Goal: Task Accomplishment & Management: Manage account settings

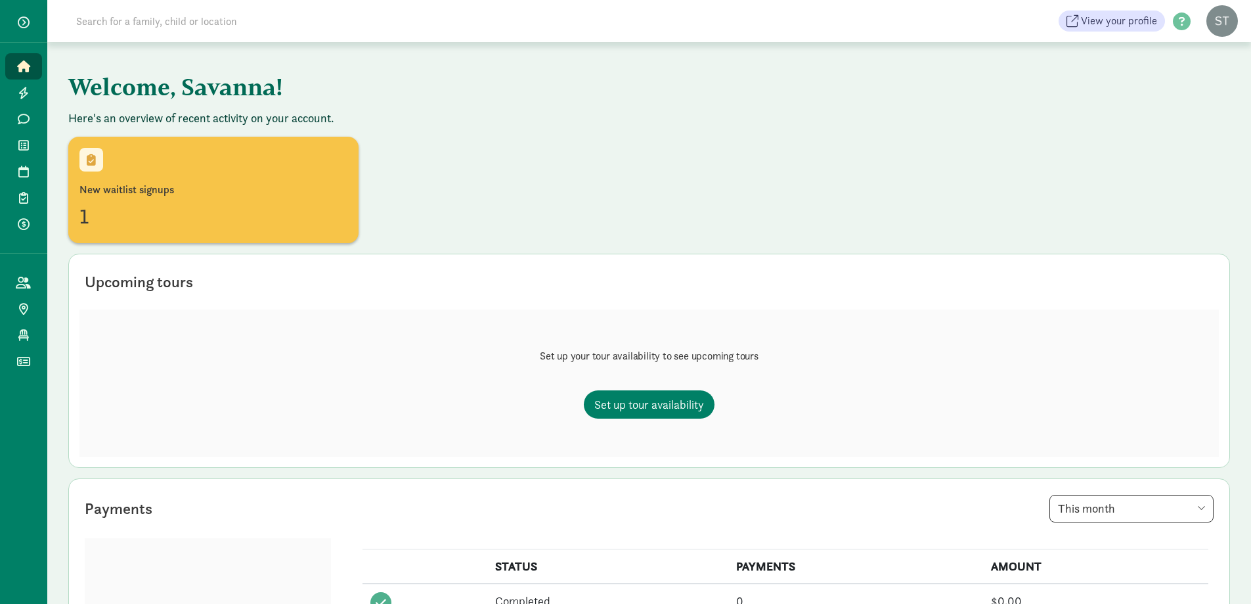
click at [27, 14] on button "button" at bounding box center [23, 22] width 33 height 22
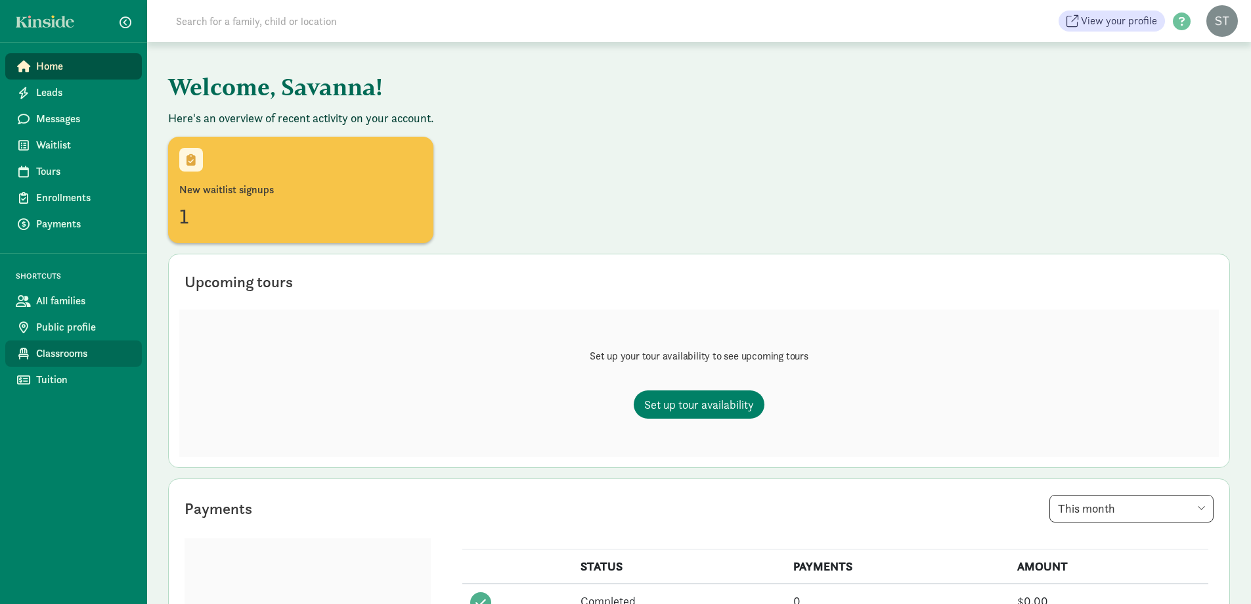
click at [60, 351] on span "Classrooms" at bounding box center [83, 354] width 95 height 16
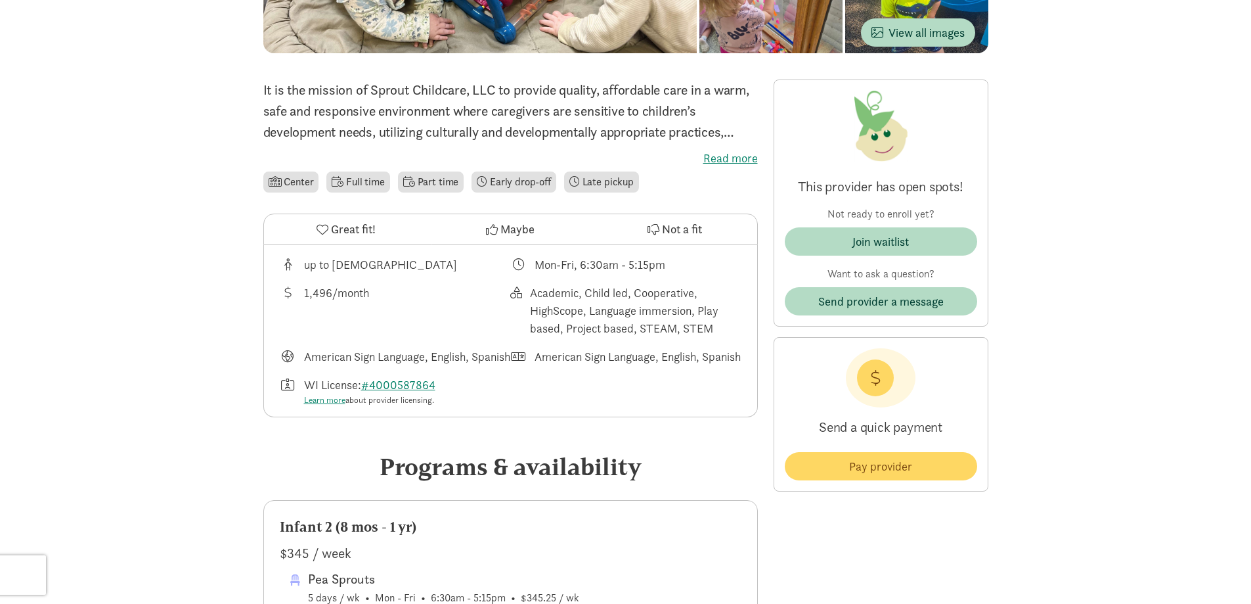
scroll to position [66, 0]
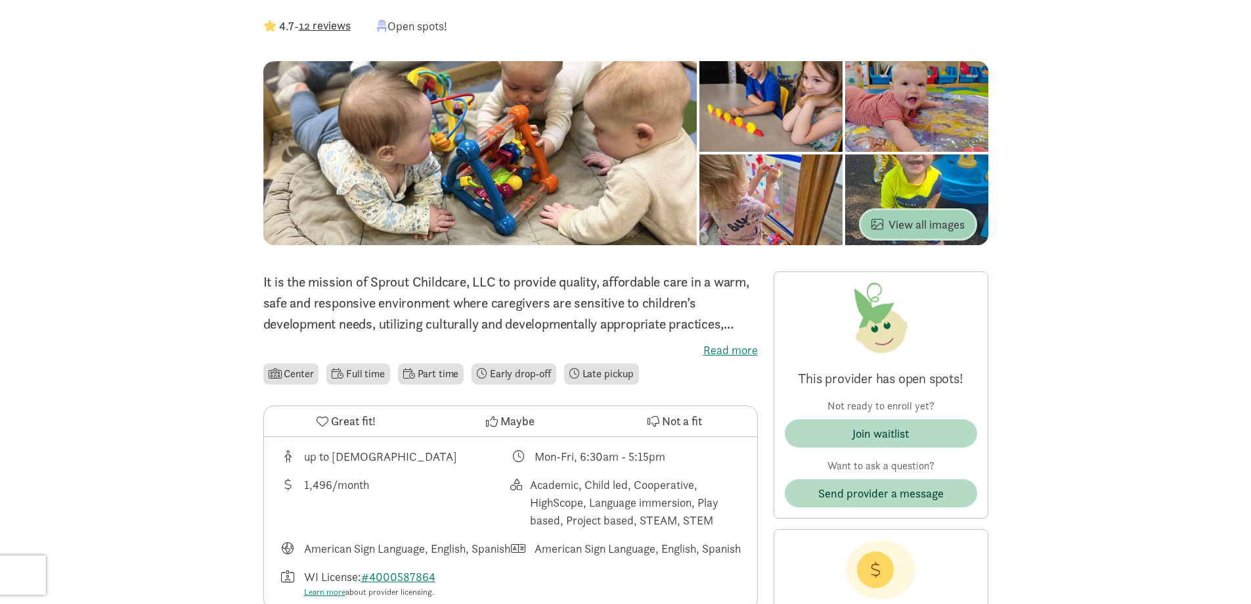
click at [906, 229] on span "View all images" at bounding box center [918, 224] width 93 height 18
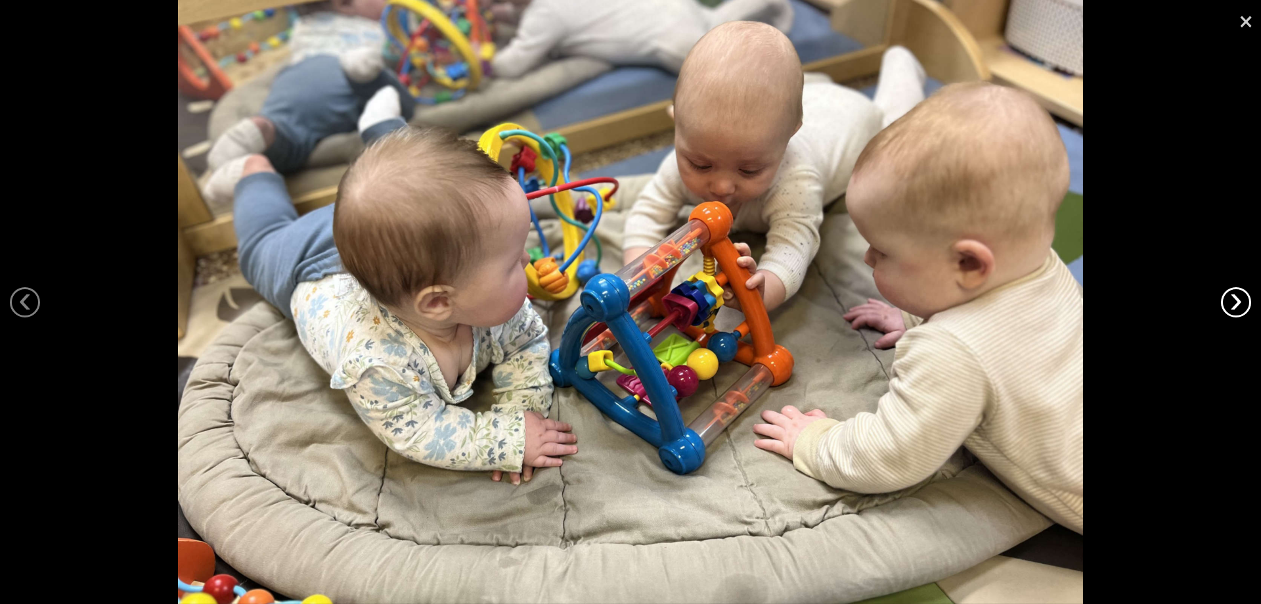
click at [1237, 305] on link "›" at bounding box center [1236, 302] width 30 height 30
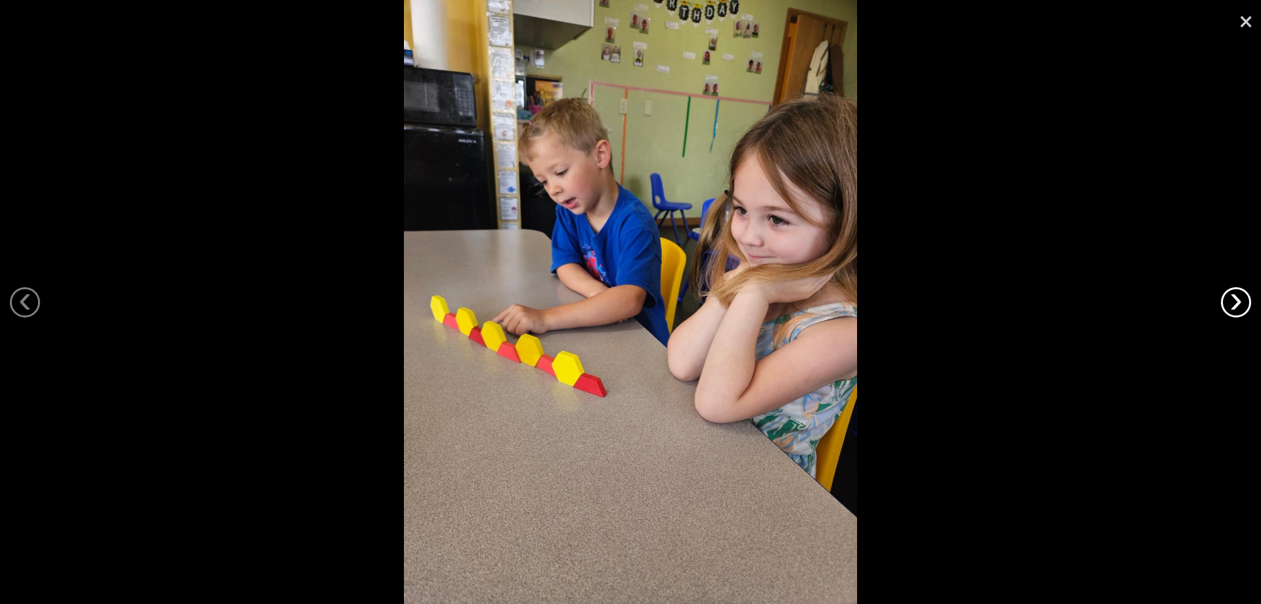
click at [1234, 307] on link "›" at bounding box center [1236, 302] width 30 height 30
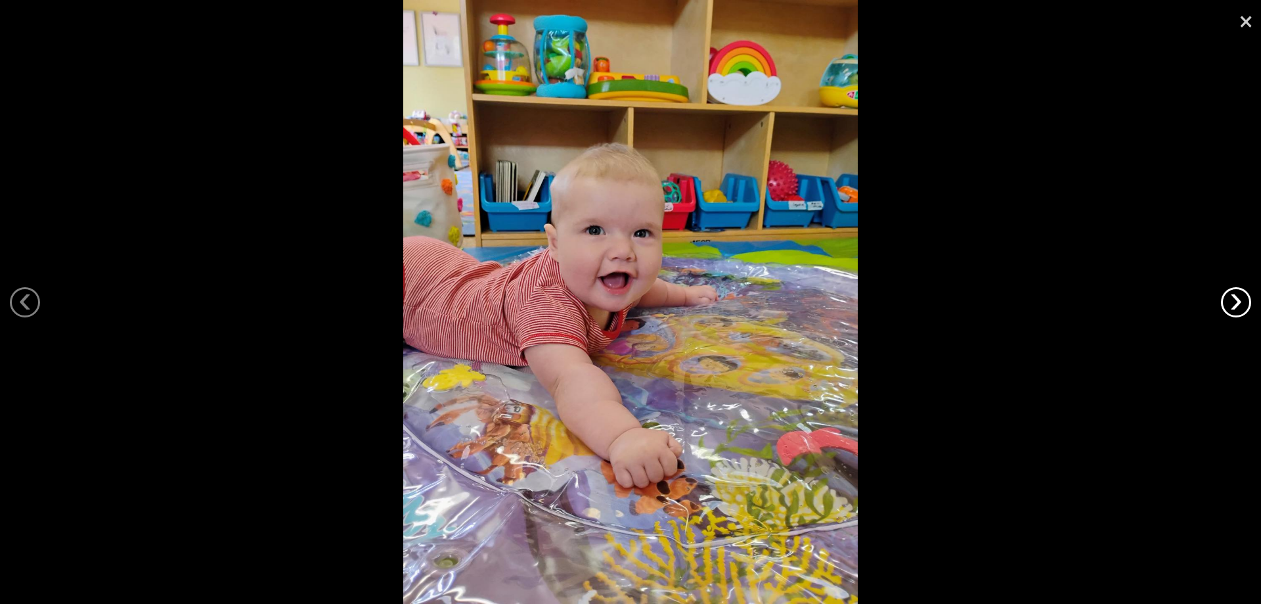
click at [1234, 307] on link "›" at bounding box center [1236, 302] width 30 height 30
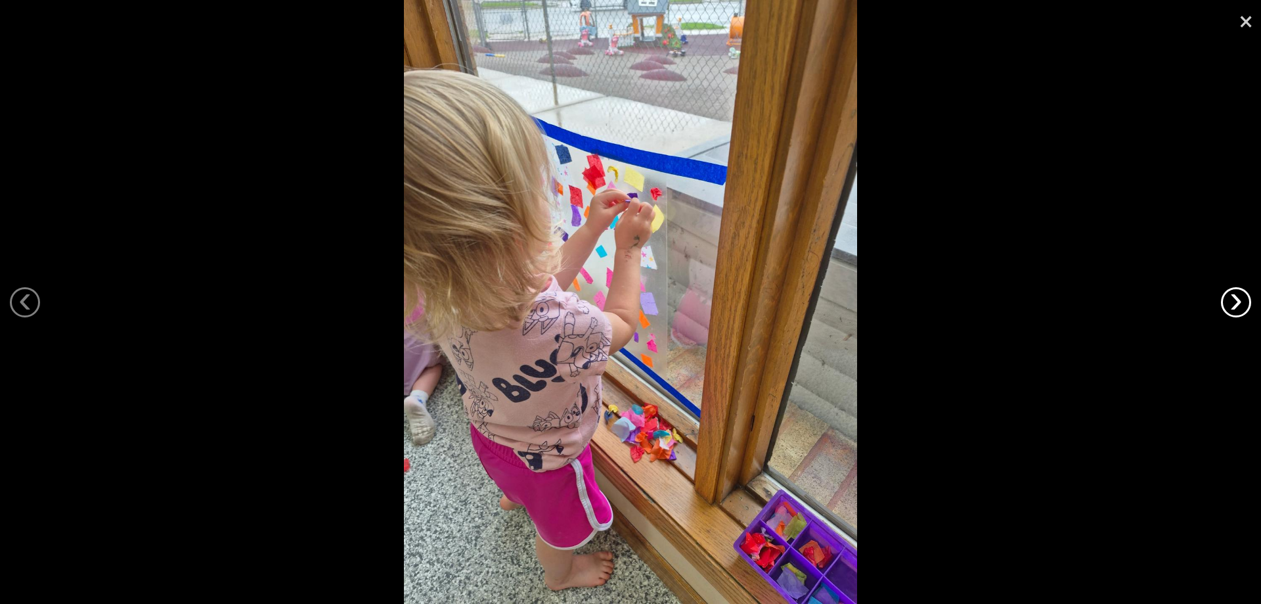
click at [1234, 307] on link "›" at bounding box center [1236, 302] width 30 height 30
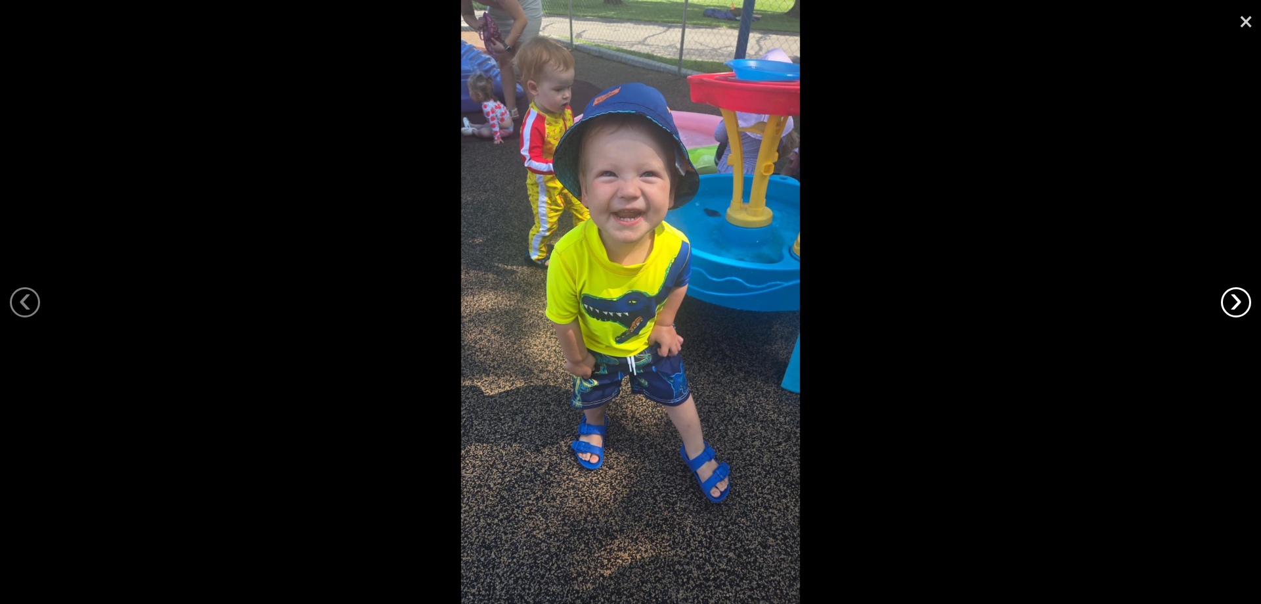
click at [1234, 307] on link "›" at bounding box center [1236, 302] width 30 height 30
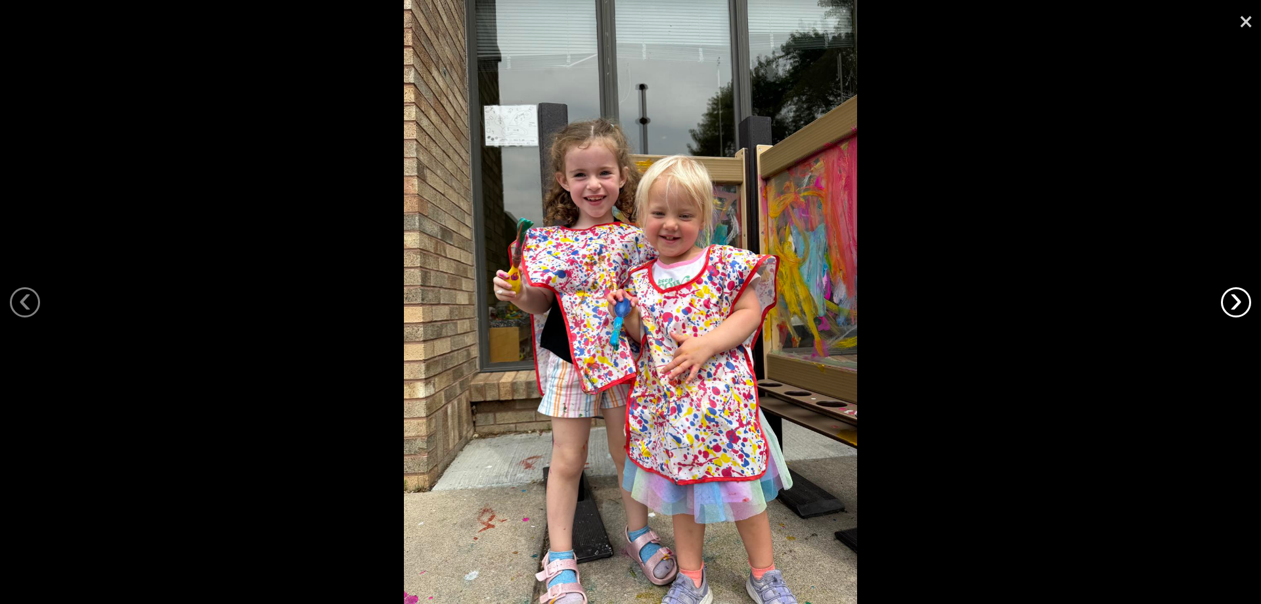
click at [1234, 307] on link "›" at bounding box center [1236, 302] width 30 height 30
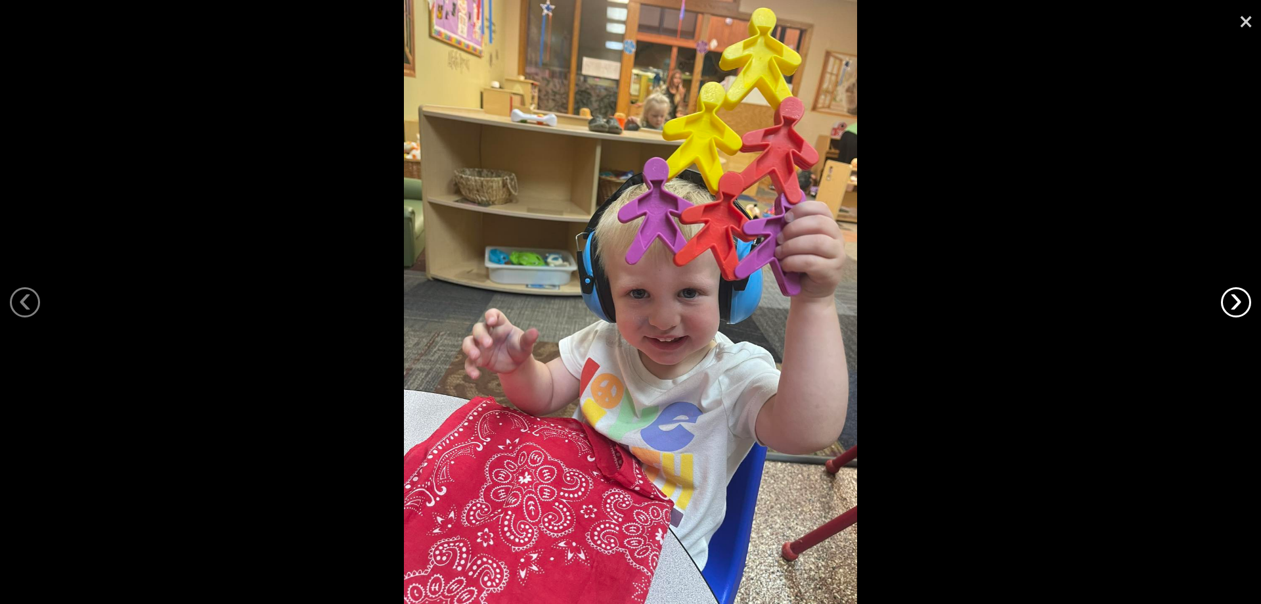
click at [1234, 307] on link "›" at bounding box center [1236, 302] width 30 height 30
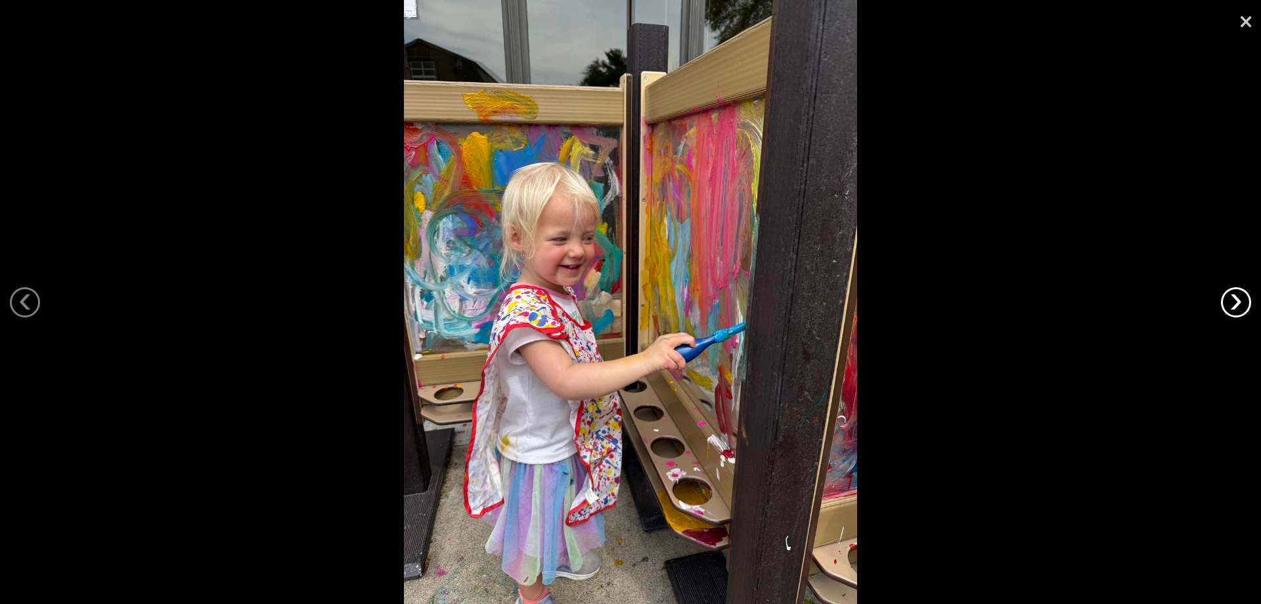
click at [1234, 307] on link "›" at bounding box center [1236, 302] width 30 height 30
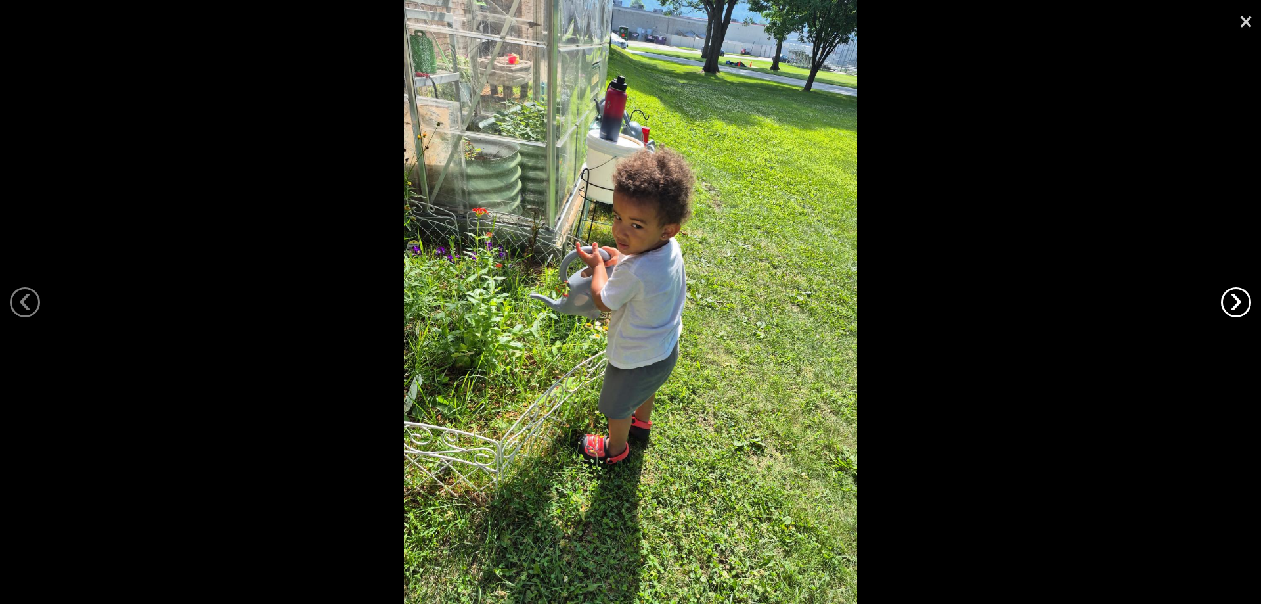
click at [1234, 307] on link "›" at bounding box center [1236, 302] width 30 height 30
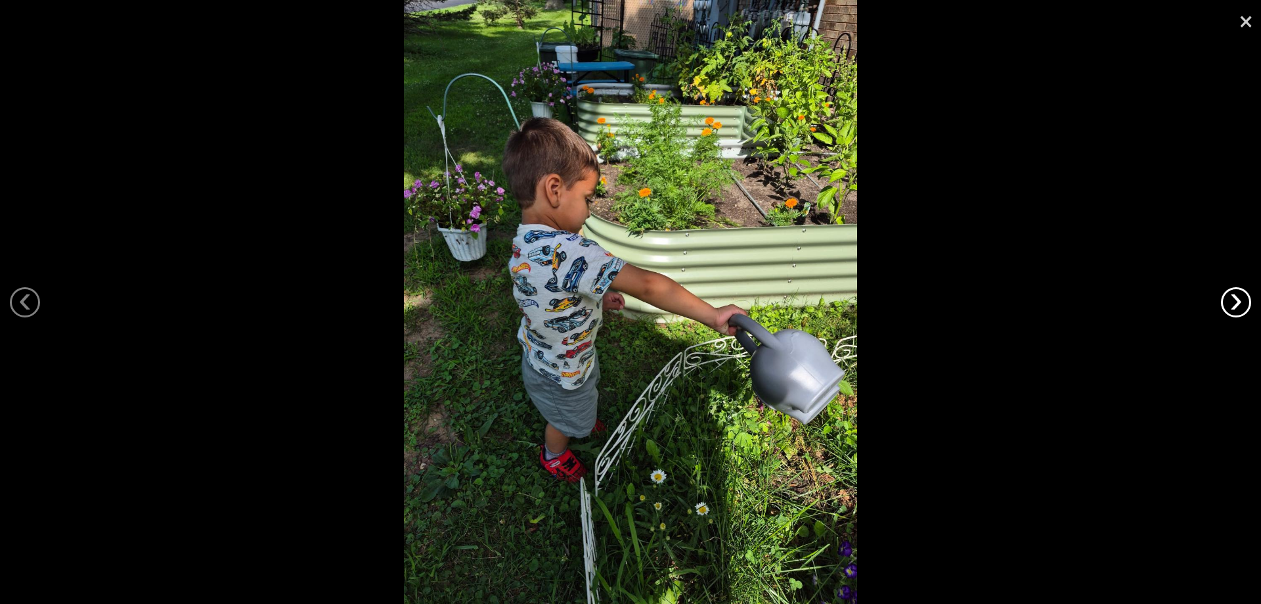
click at [1234, 307] on link "›" at bounding box center [1236, 302] width 30 height 30
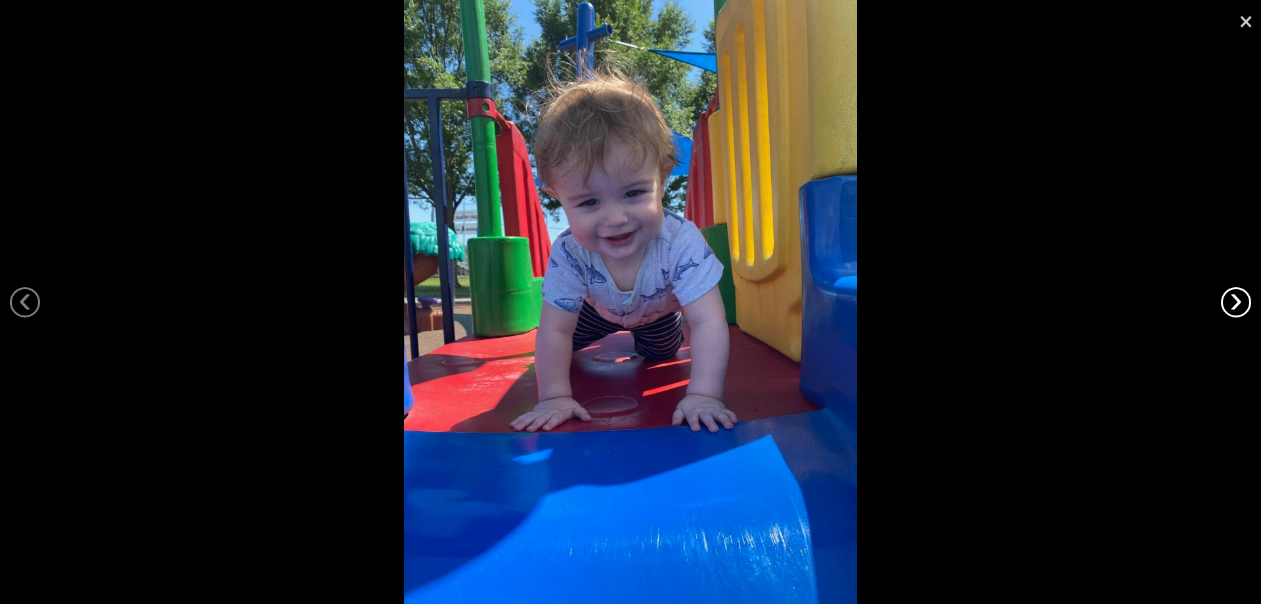
click at [1234, 307] on link "›" at bounding box center [1236, 302] width 30 height 30
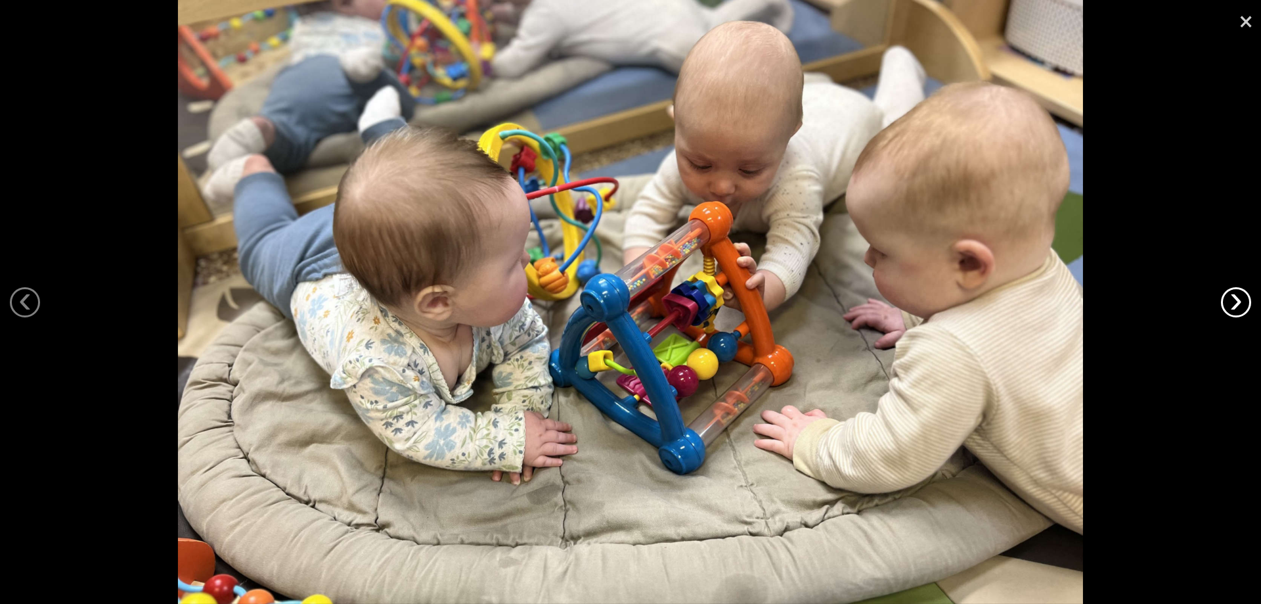
click at [1234, 307] on link "›" at bounding box center [1236, 302] width 30 height 30
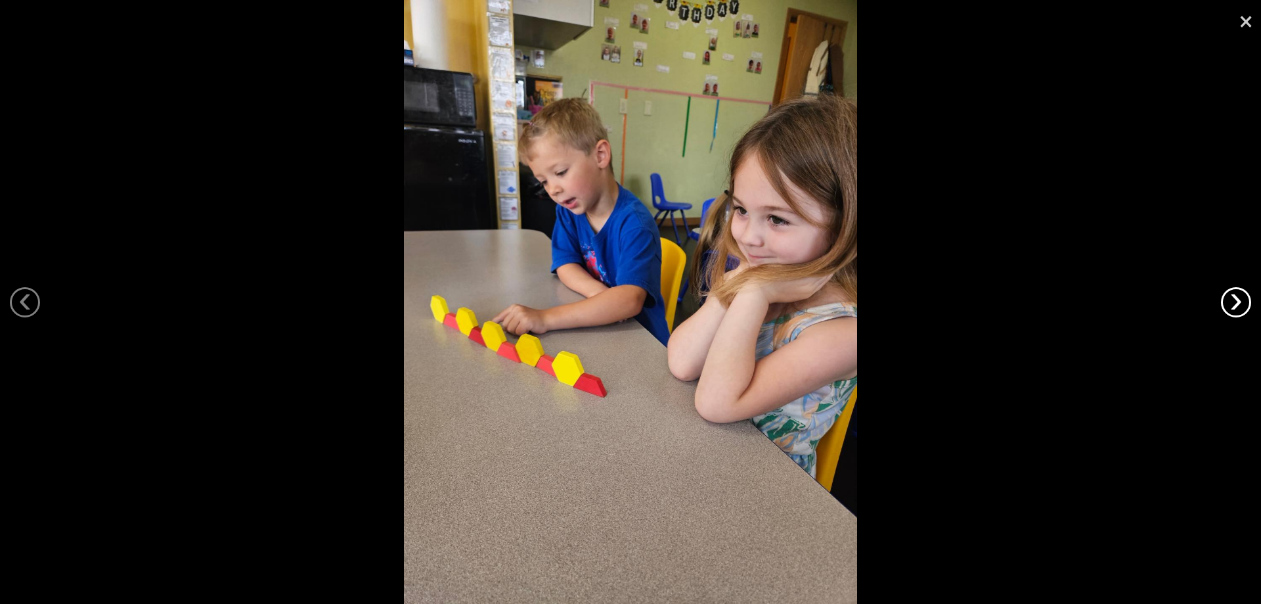
click at [1234, 307] on link "›" at bounding box center [1236, 302] width 30 height 30
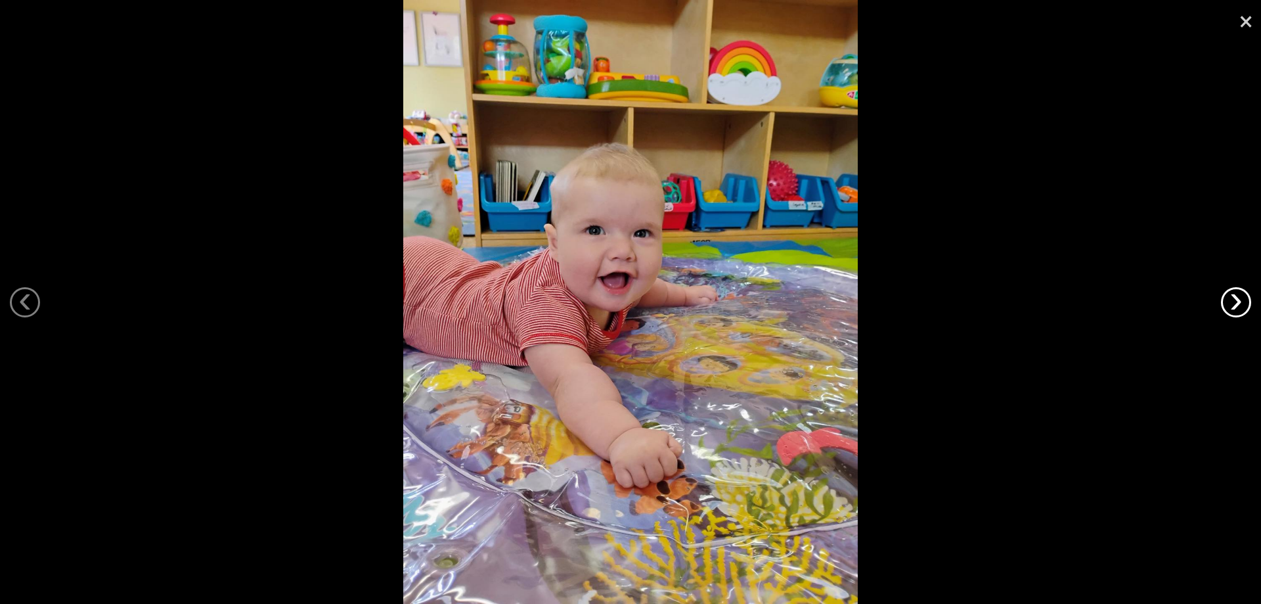
click at [1234, 307] on link "›" at bounding box center [1236, 302] width 30 height 30
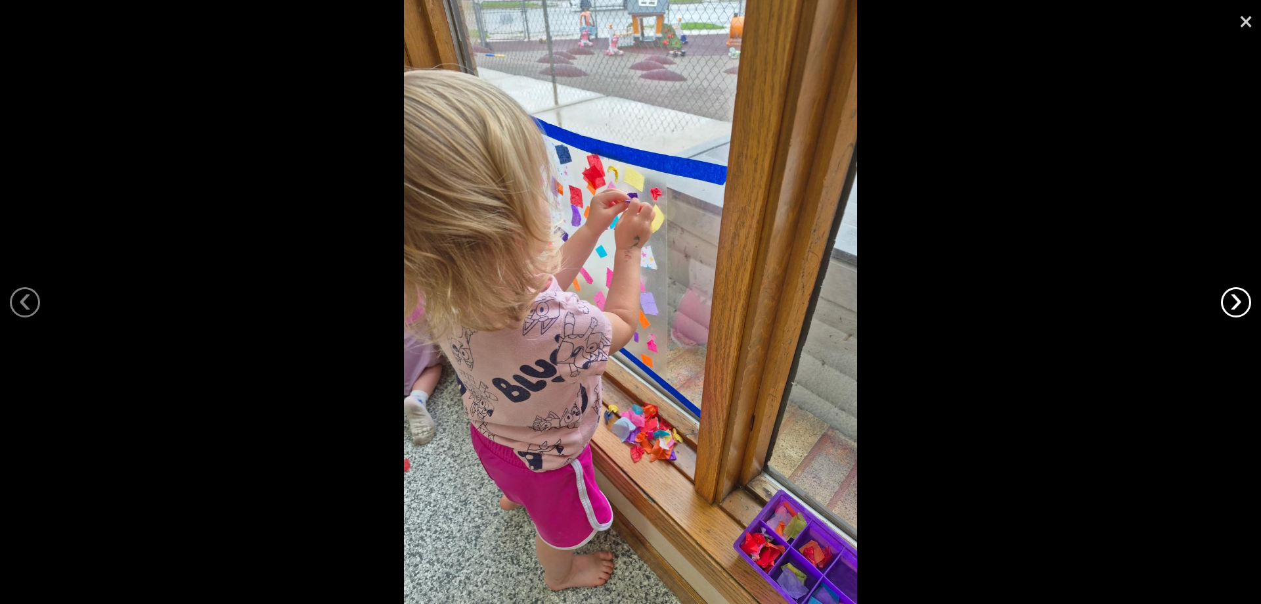
click at [1234, 307] on link "›" at bounding box center [1236, 302] width 30 height 30
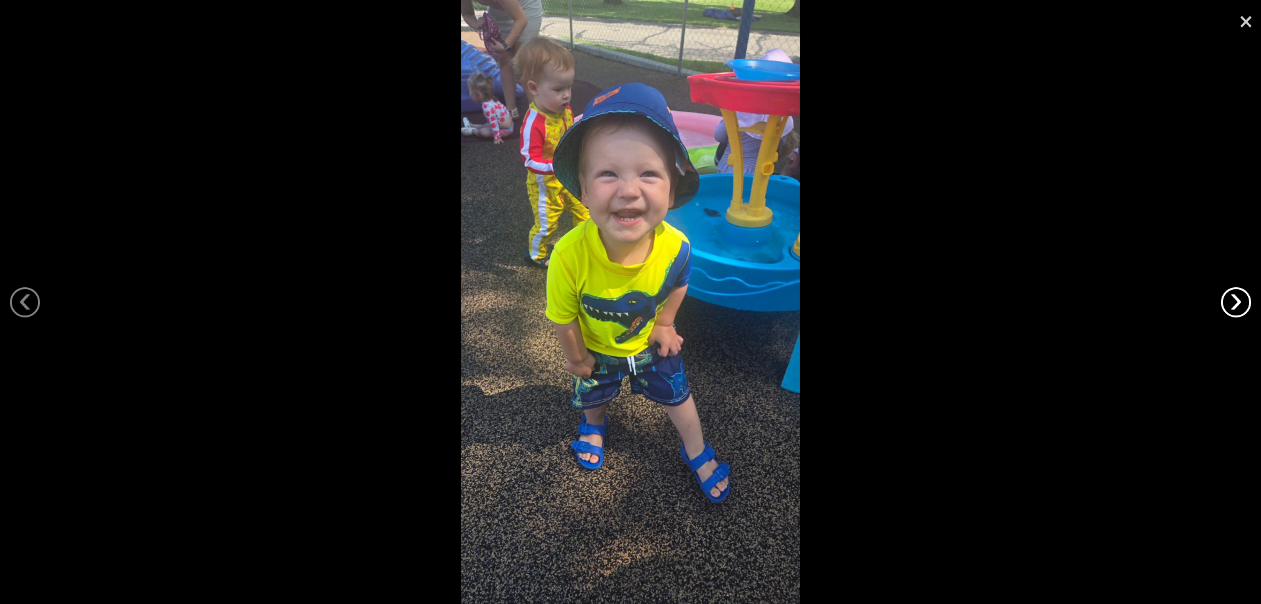
click at [1234, 307] on link "›" at bounding box center [1236, 302] width 30 height 30
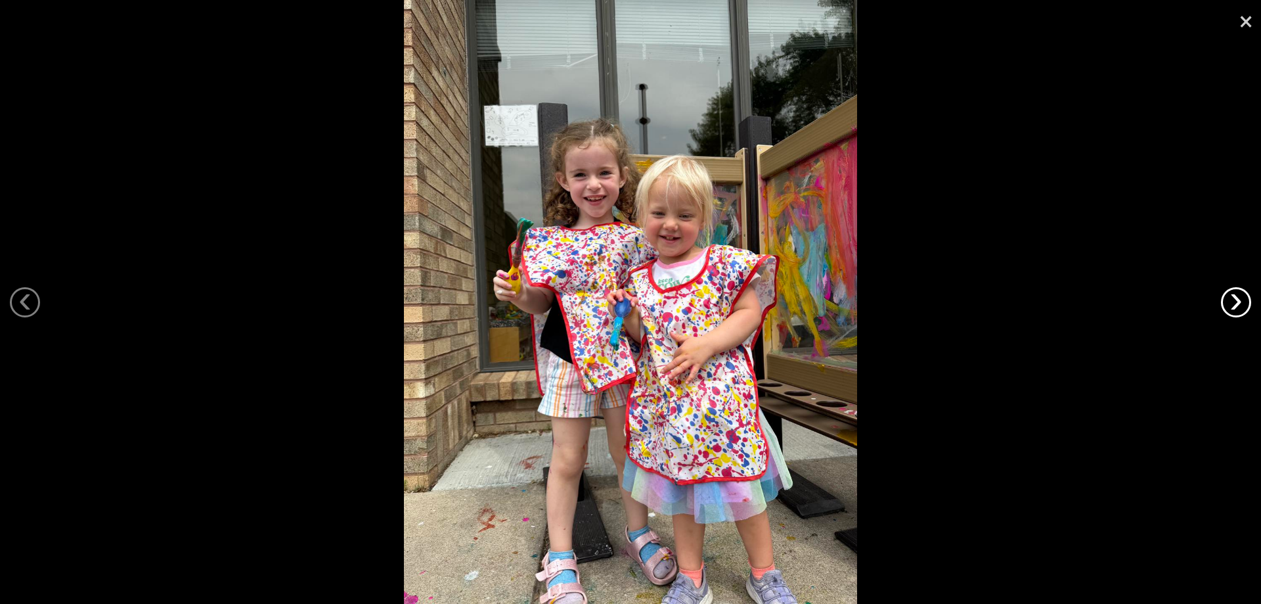
click at [1234, 307] on link "›" at bounding box center [1236, 302] width 30 height 30
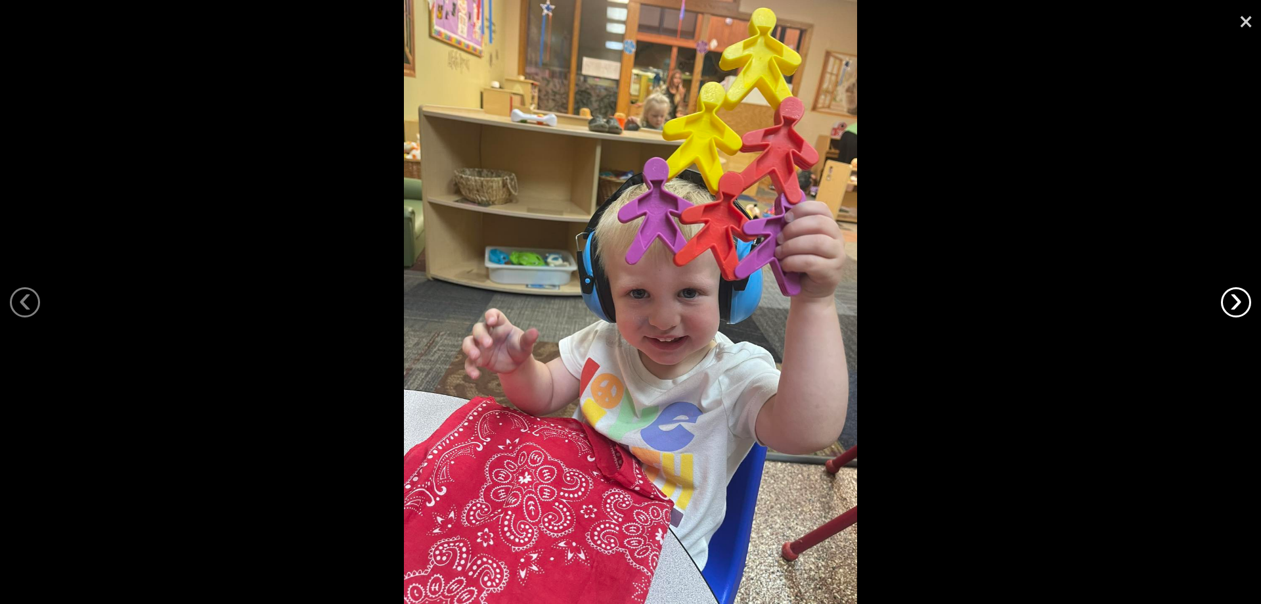
click at [1234, 307] on link "›" at bounding box center [1236, 302] width 30 height 30
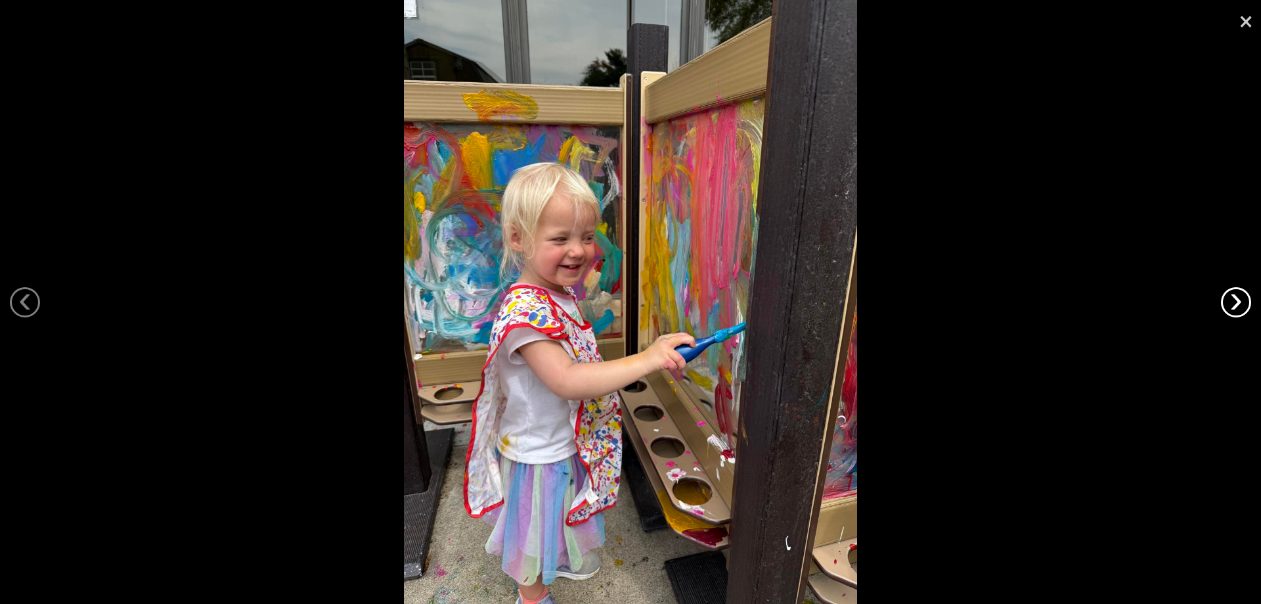
click at [1234, 307] on link "›" at bounding box center [1236, 302] width 30 height 30
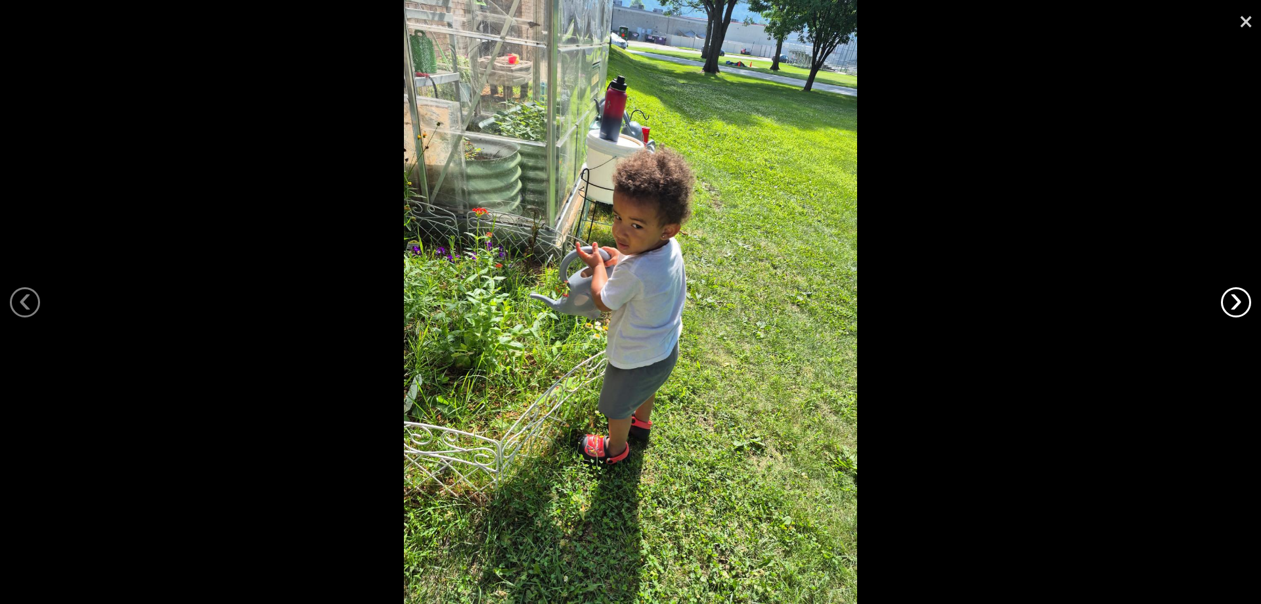
click at [1234, 307] on link "›" at bounding box center [1236, 302] width 30 height 30
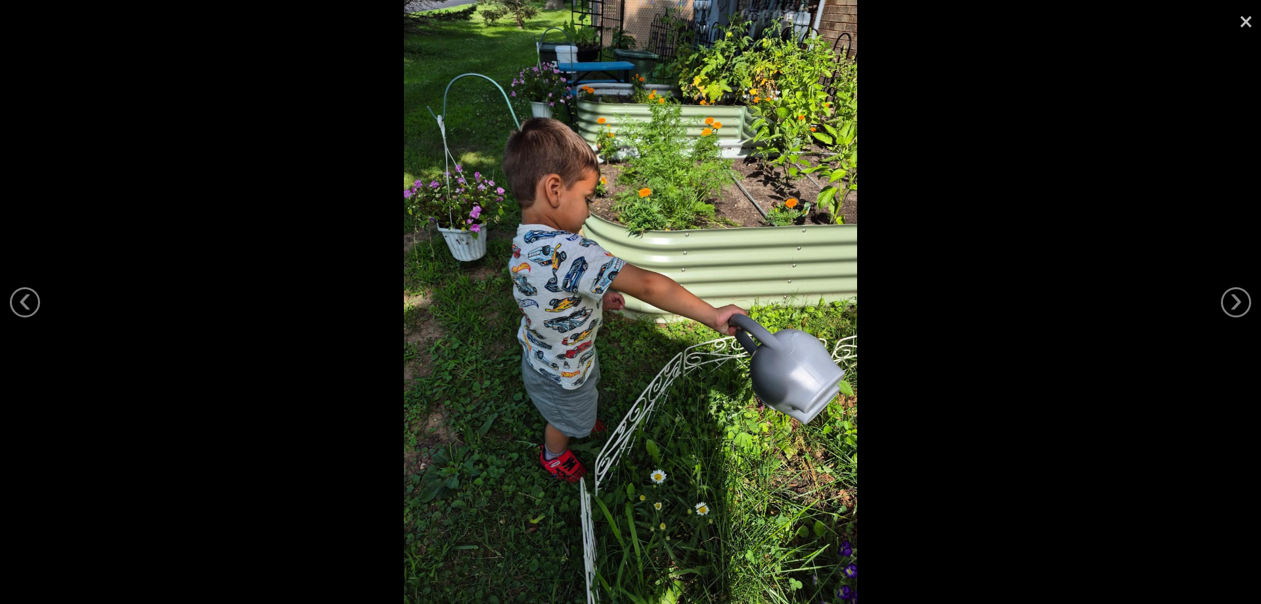
click at [1246, 19] on link "×" at bounding box center [1246, 19] width 30 height 39
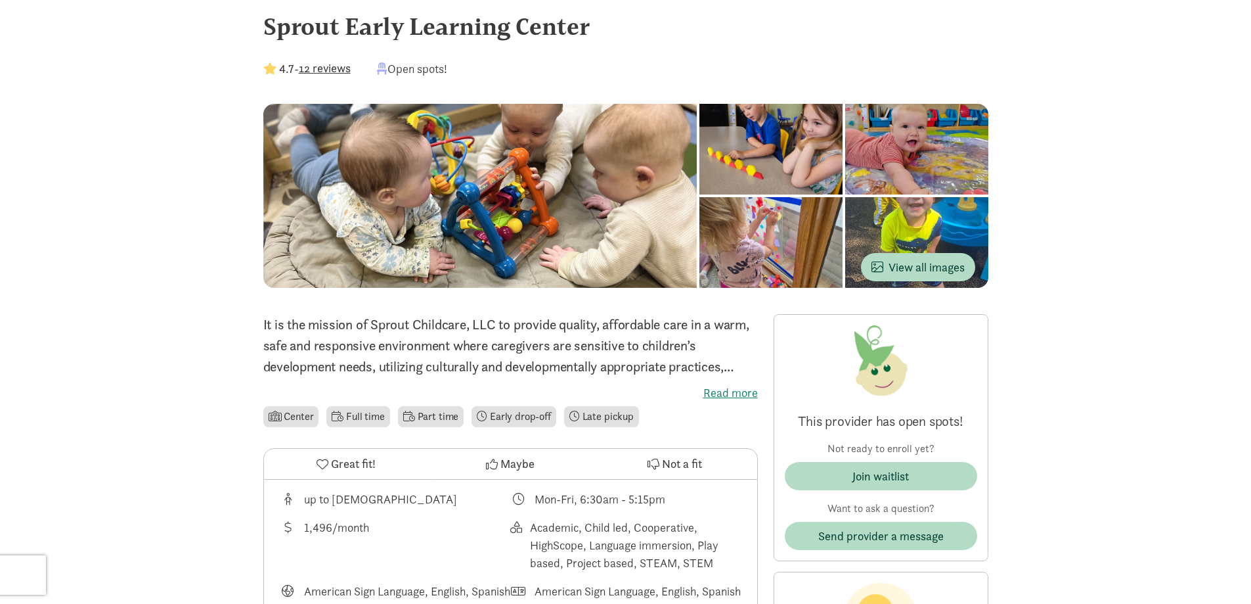
scroll to position [0, 0]
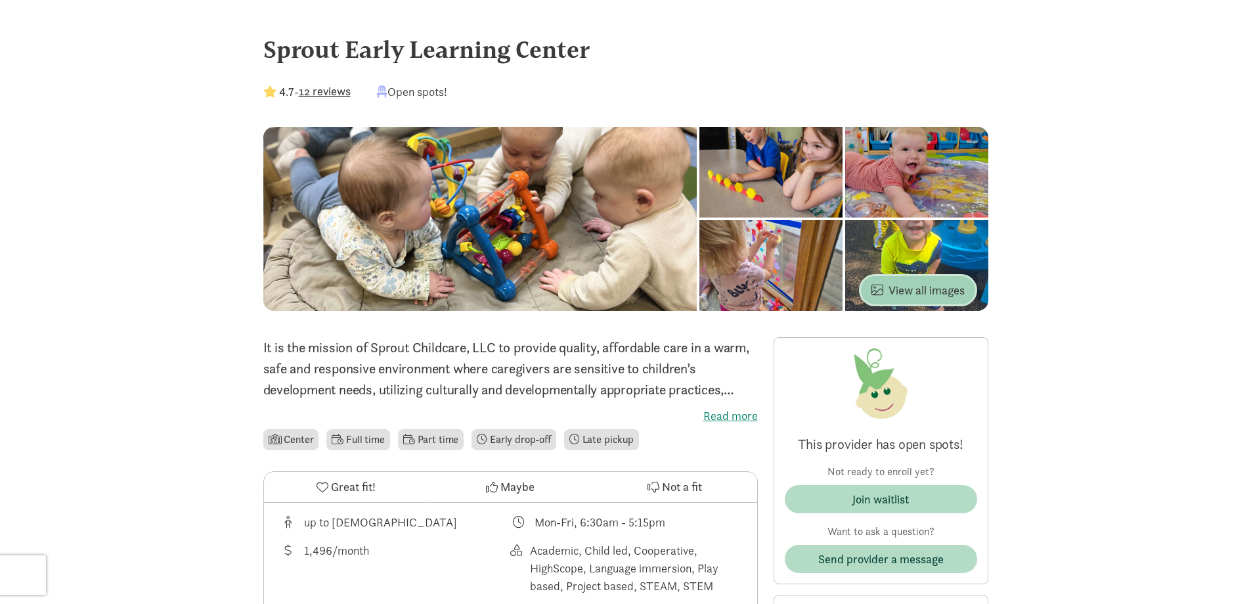
click at [912, 293] on span "View all images" at bounding box center [918, 290] width 93 height 18
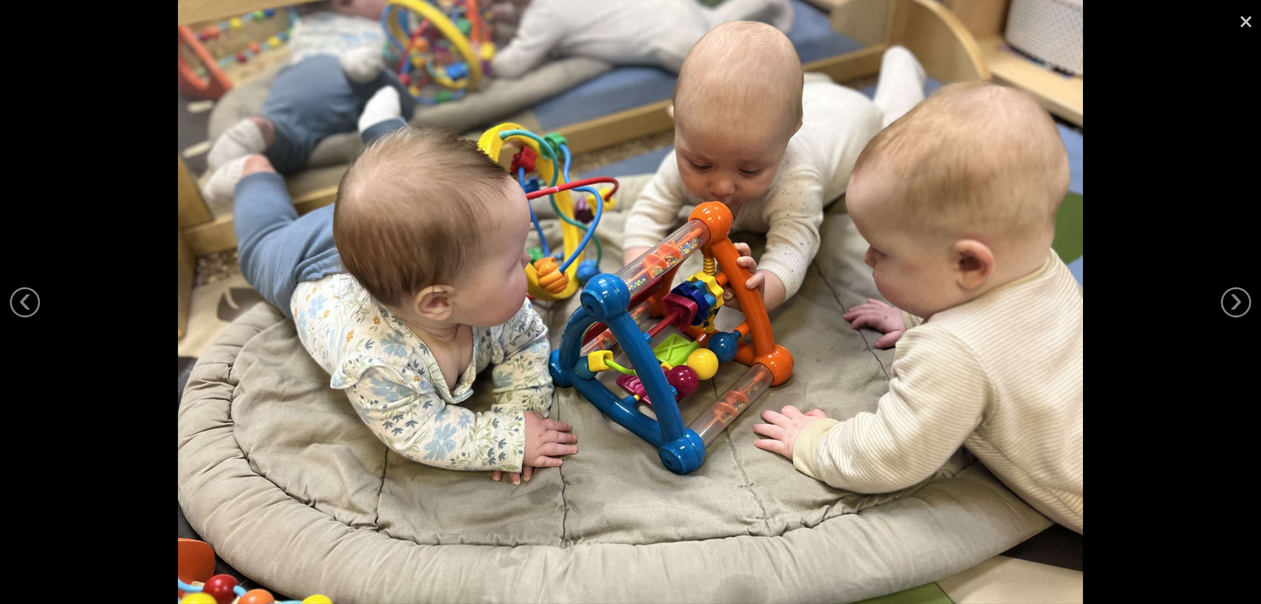
click at [1249, 20] on link "×" at bounding box center [1246, 19] width 30 height 39
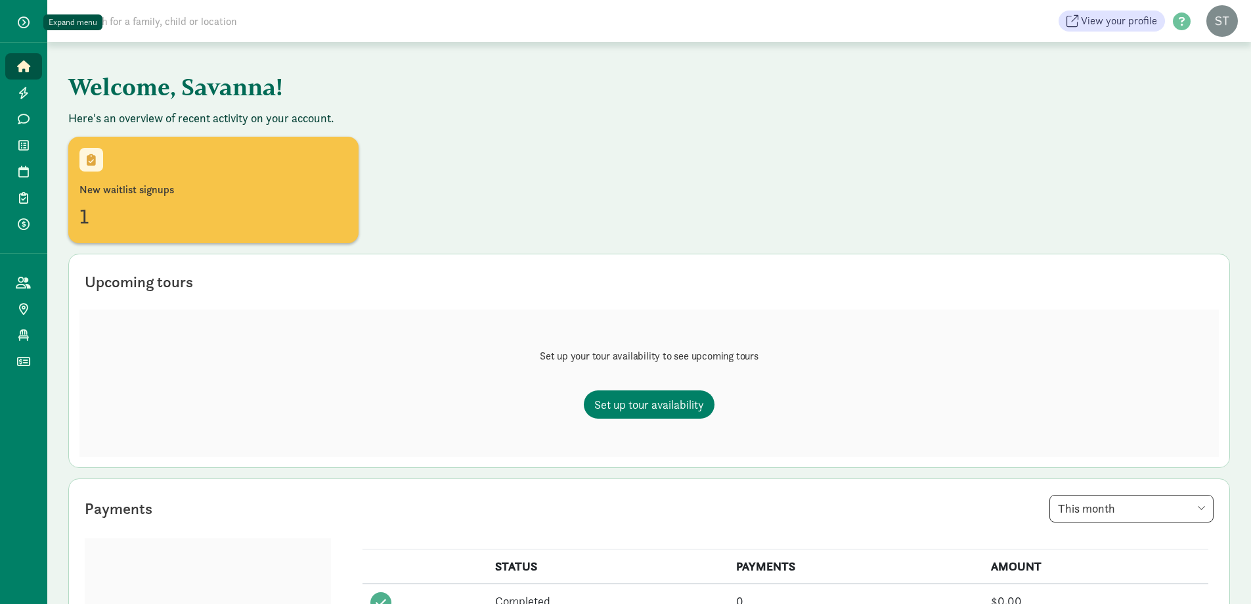
click at [26, 27] on span "button" at bounding box center [24, 22] width 12 height 12
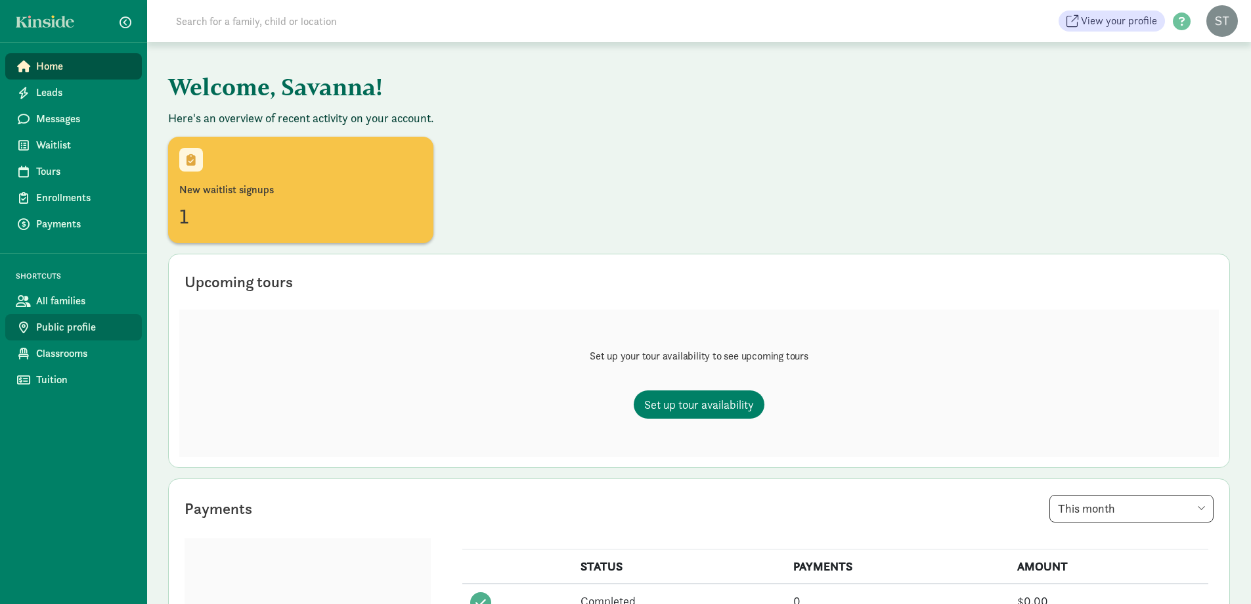
click at [63, 339] on link "Public profile" at bounding box center [73, 327] width 137 height 26
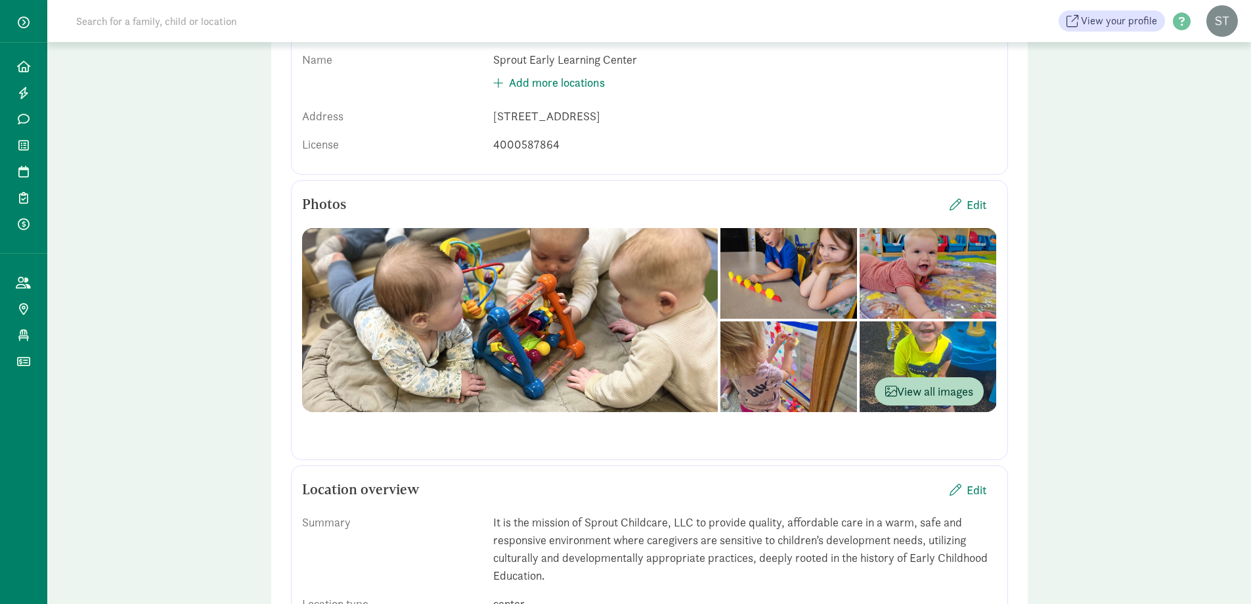
scroll to position [197, 0]
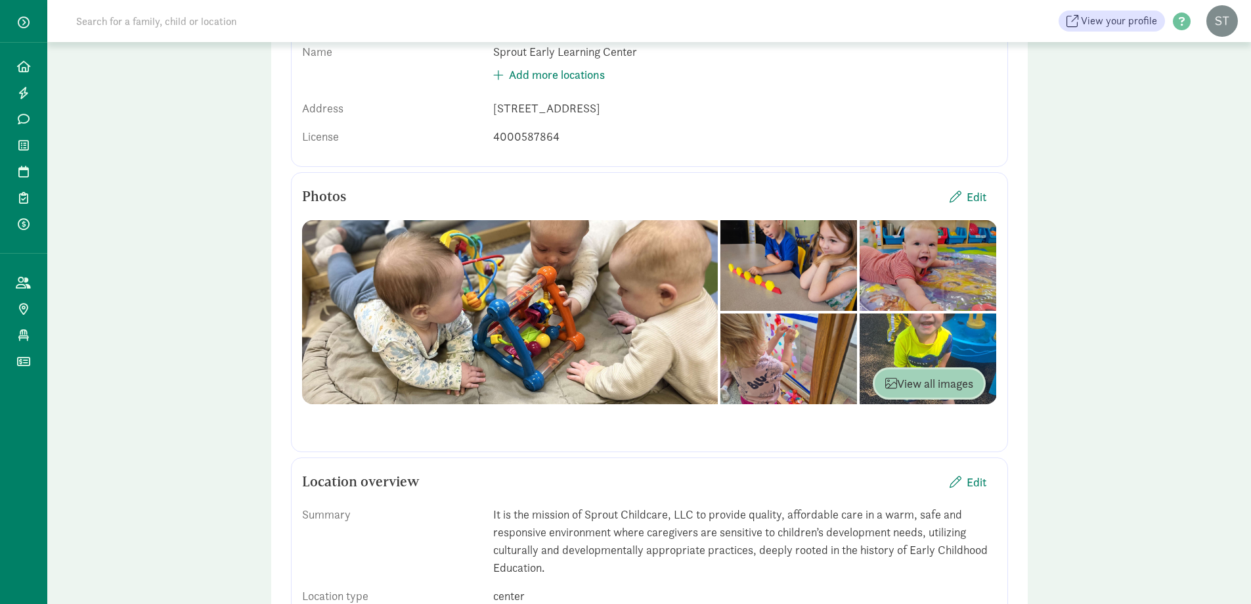
click at [930, 377] on span "View all images" at bounding box center [930, 383] width 88 height 18
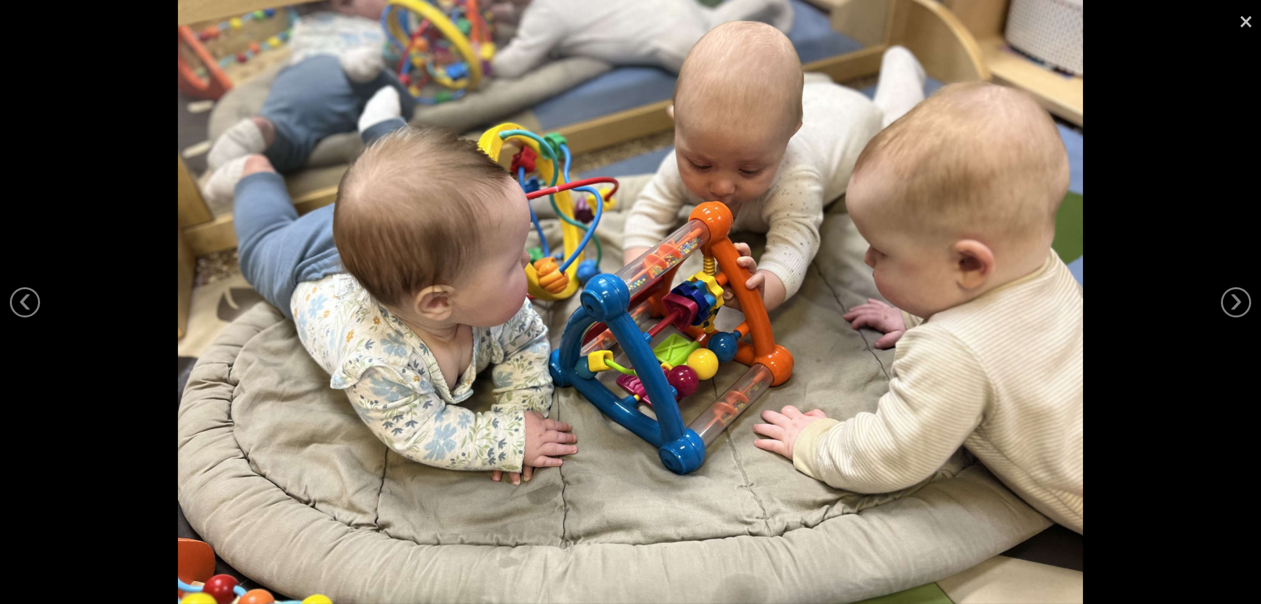
click at [1243, 22] on link "×" at bounding box center [1246, 19] width 30 height 39
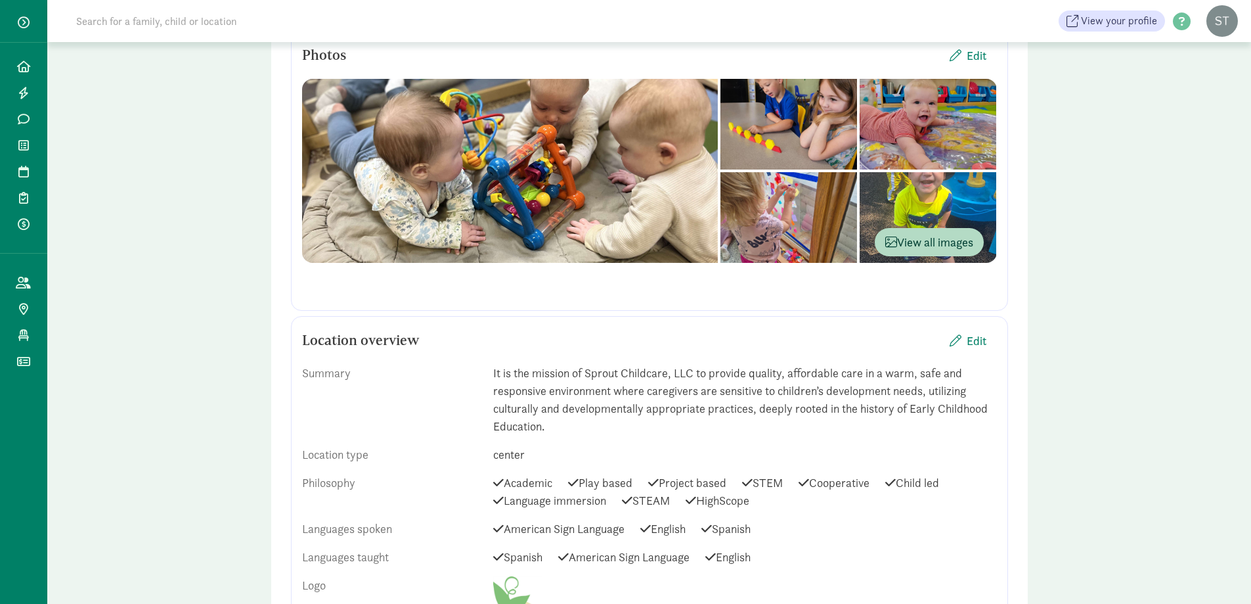
scroll to position [131, 0]
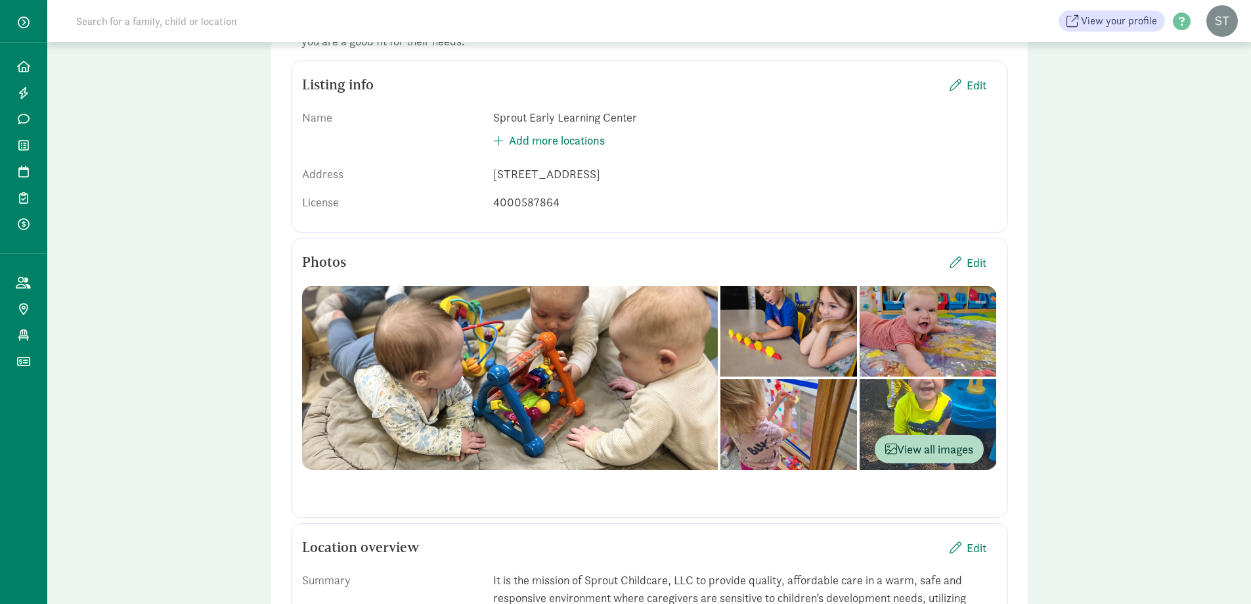
click at [20, 10] on div at bounding box center [23, 21] width 22 height 25
click at [24, 17] on span "button" at bounding box center [24, 22] width 12 height 12
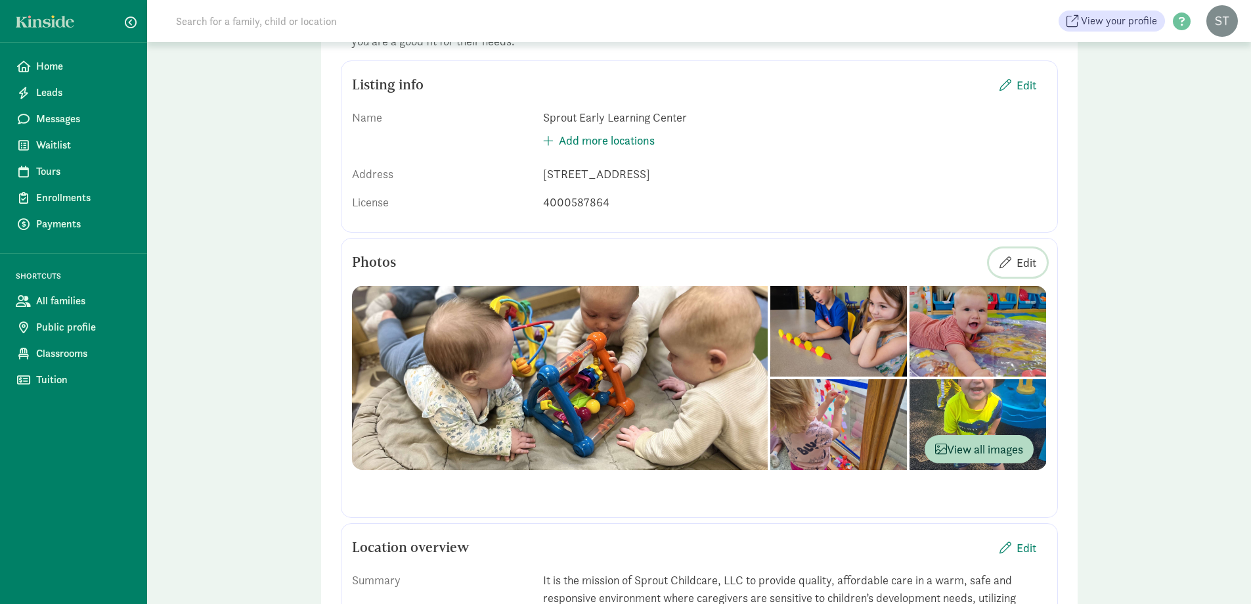
click at [1014, 262] on span "Edit" at bounding box center [1018, 263] width 37 height 18
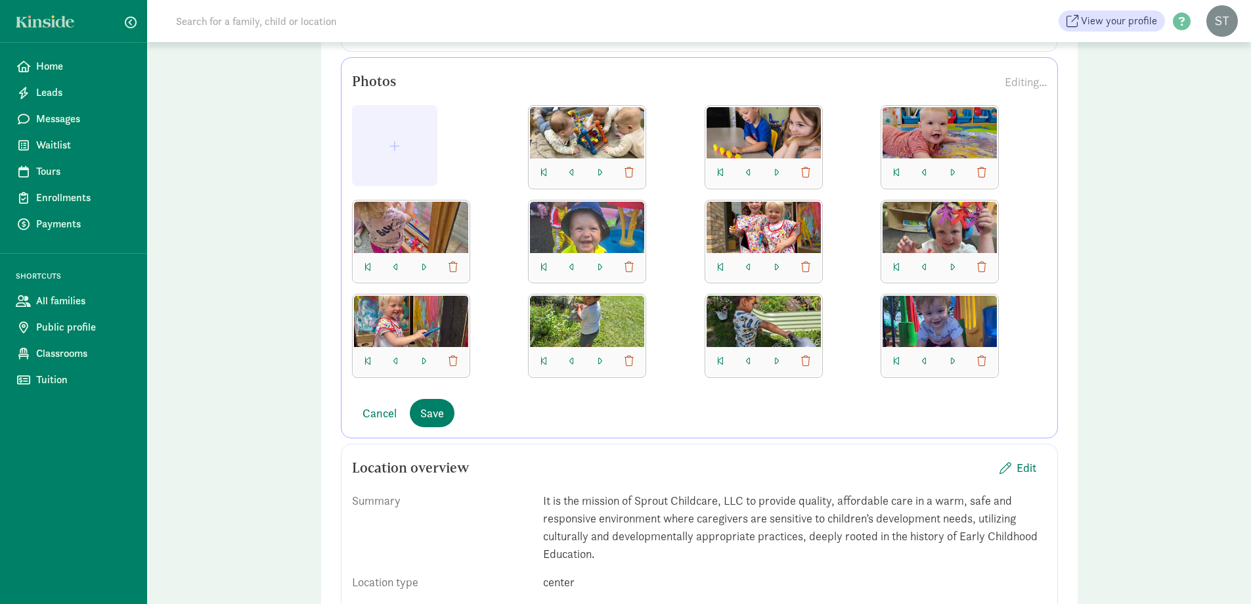
scroll to position [328, 0]
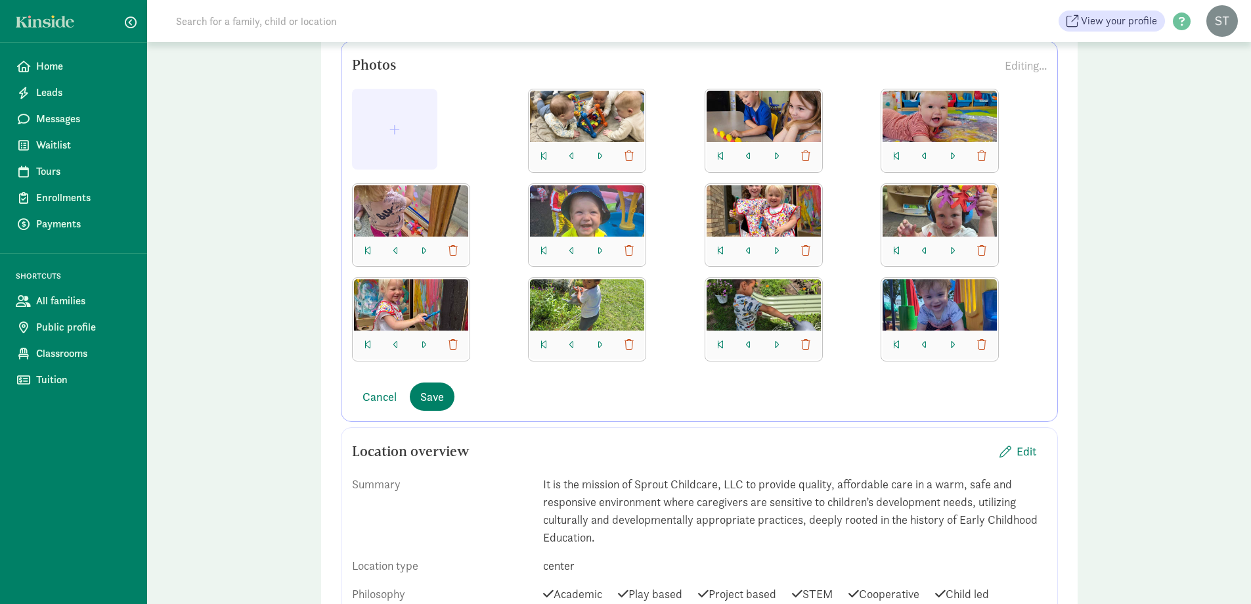
drag, startPoint x: 737, startPoint y: 309, endPoint x: 497, endPoint y: 192, distance: 267.4
click at [493, 192] on div at bounding box center [699, 230] width 695 height 283
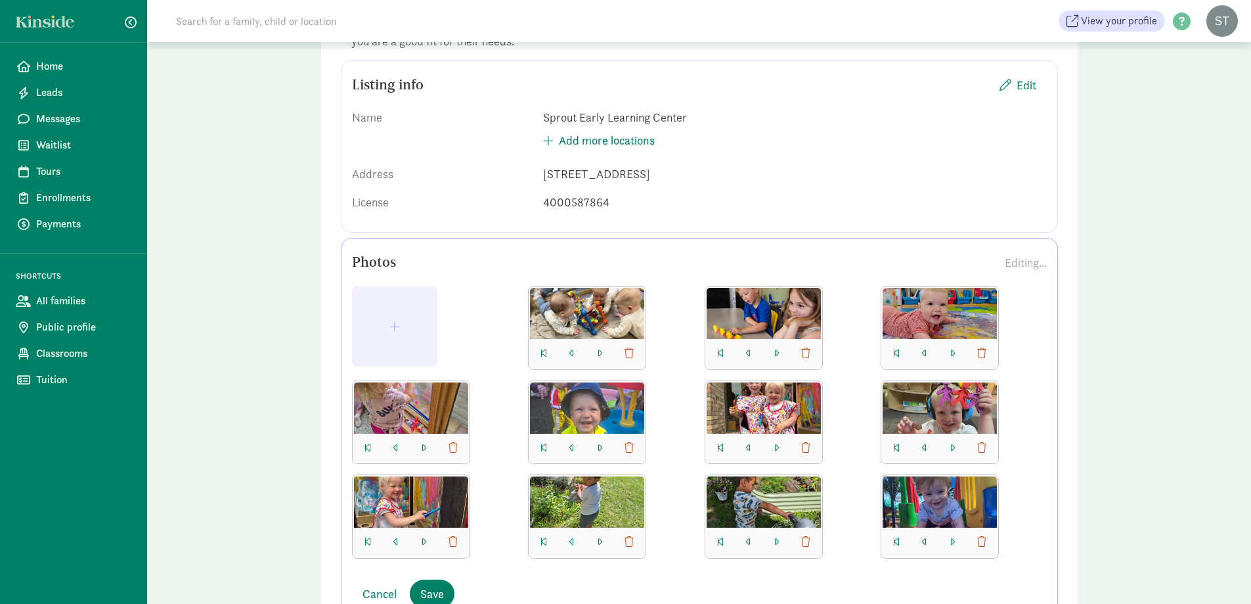
scroll to position [263, 0]
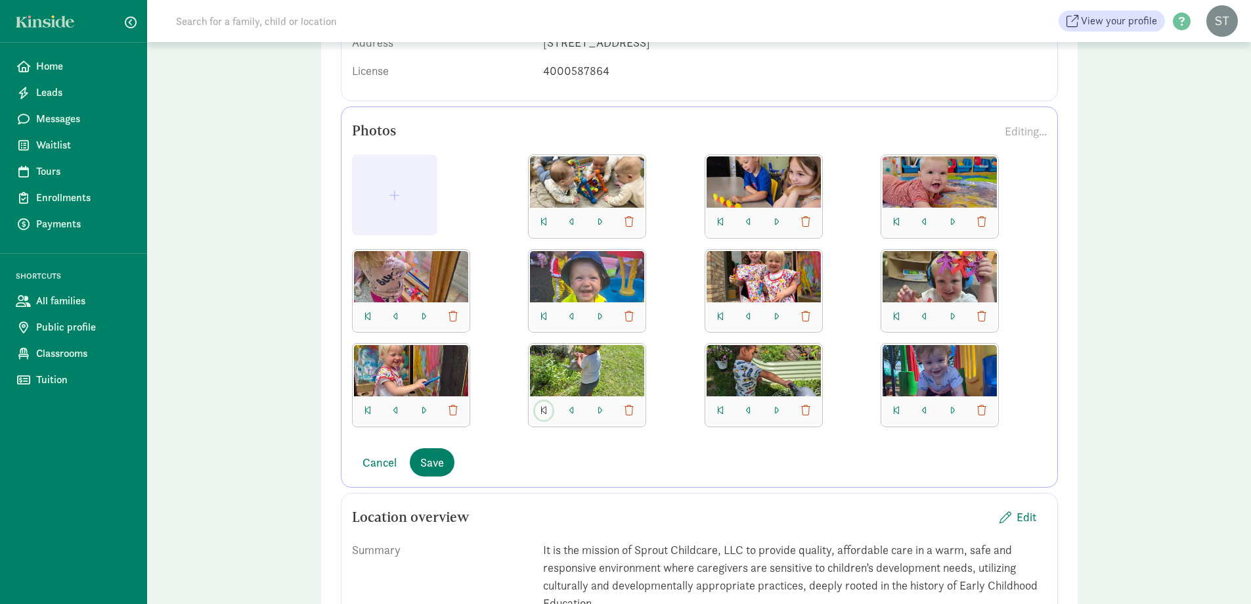
click at [552, 409] on button "button" at bounding box center [543, 410] width 17 height 18
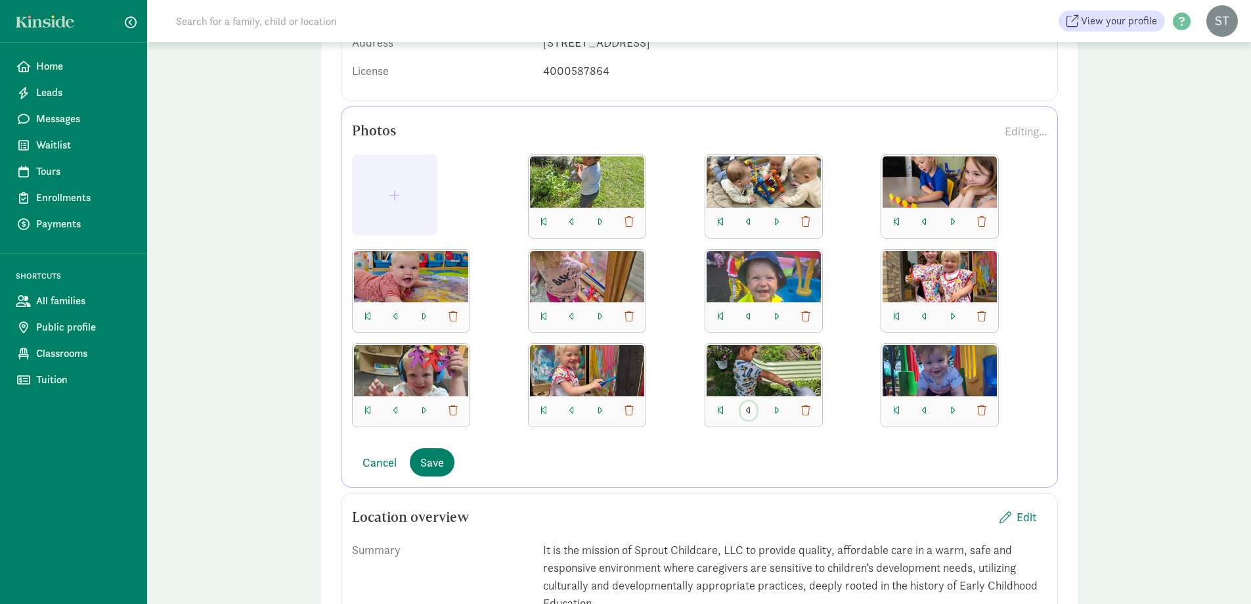
click at [745, 409] on button "button" at bounding box center [749, 410] width 16 height 18
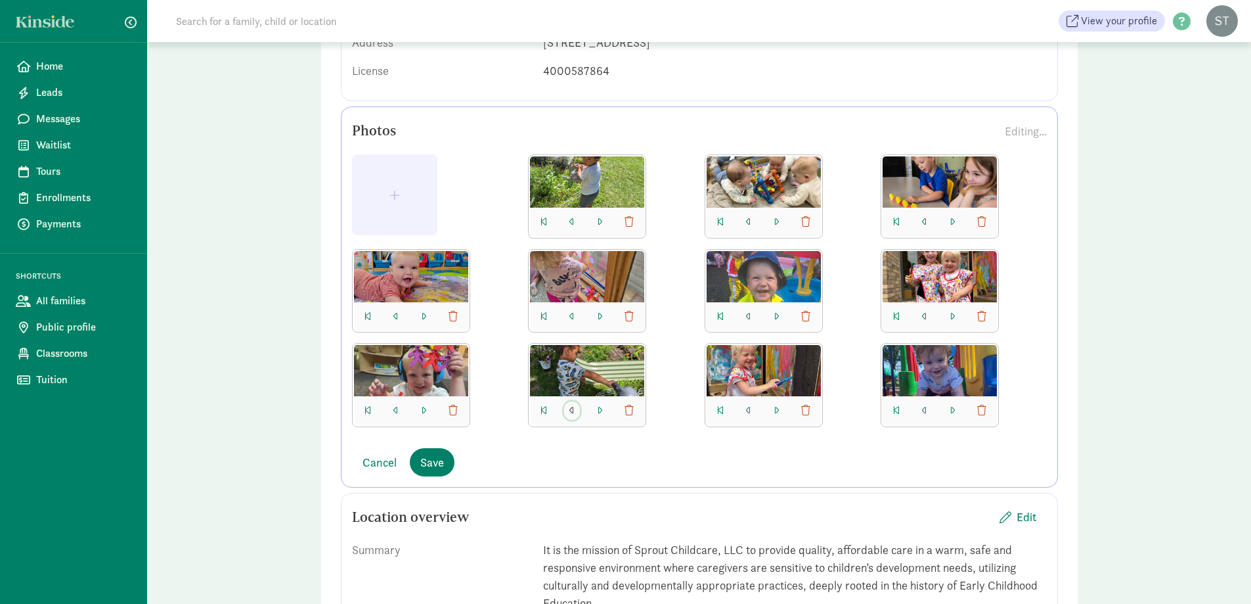
click at [576, 413] on button "button" at bounding box center [572, 410] width 16 height 18
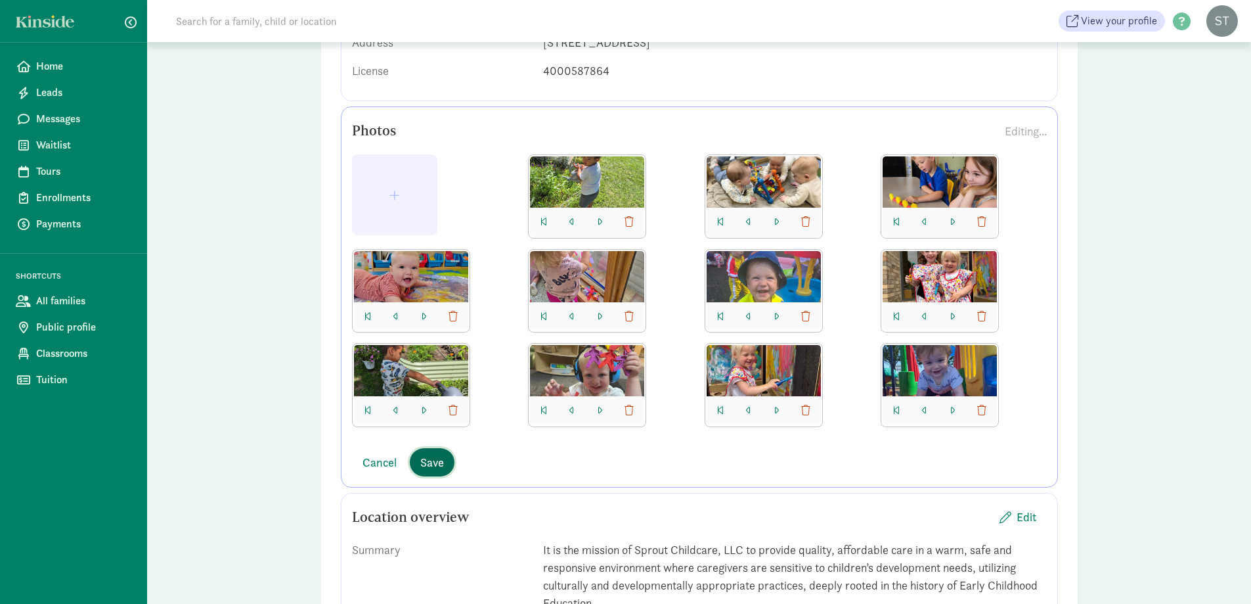
click at [426, 466] on span "Save" at bounding box center [432, 462] width 24 height 18
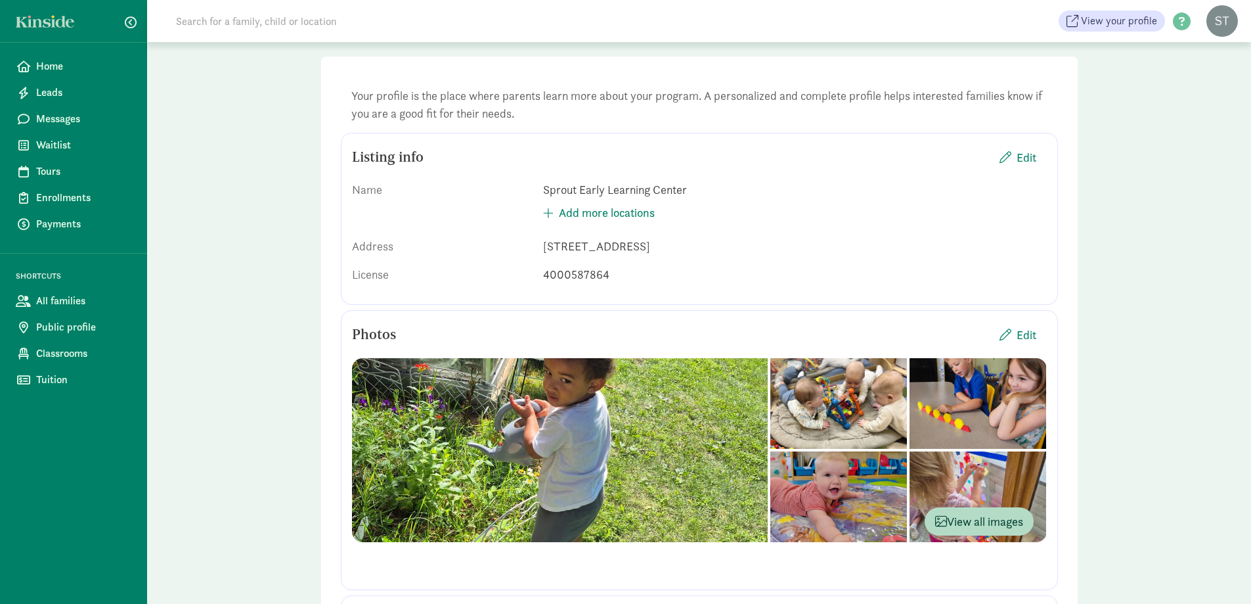
scroll to position [0, 0]
